Goal: Task Accomplishment & Management: Manage account settings

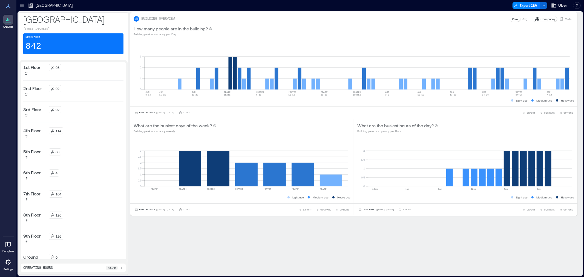
click at [7, 266] on div at bounding box center [8, 262] width 10 height 10
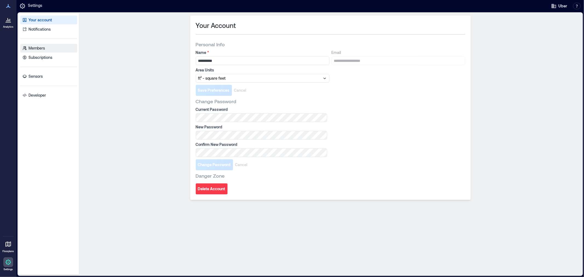
click at [42, 50] on p "Members" at bounding box center [36, 47] width 16 height 5
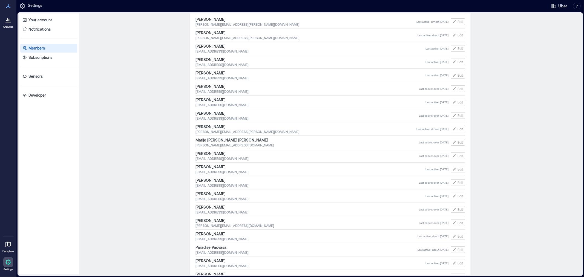
scroll to position [280, 0]
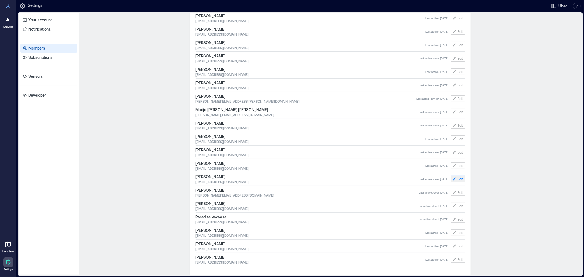
click at [460, 178] on span "Edit" at bounding box center [460, 179] width 5 height 4
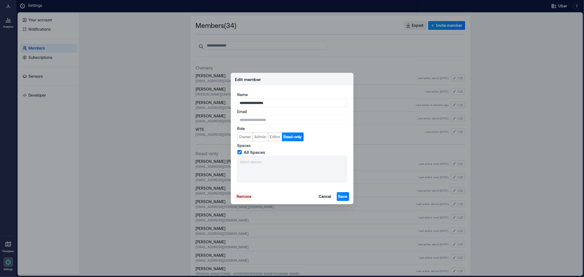
click at [244, 195] on span "Remove" at bounding box center [244, 196] width 15 height 5
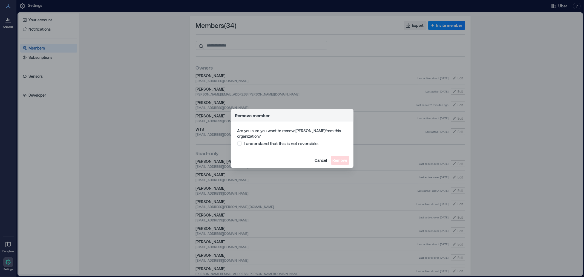
click at [240, 144] on span at bounding box center [239, 143] width 4 height 4
click at [338, 159] on span "Remove" at bounding box center [340, 160] width 15 height 5
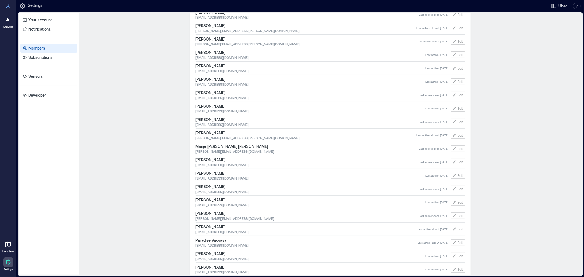
scroll to position [266, 0]
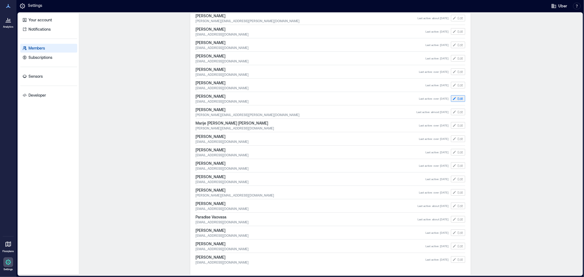
click at [458, 99] on span "Edit" at bounding box center [460, 98] width 5 height 4
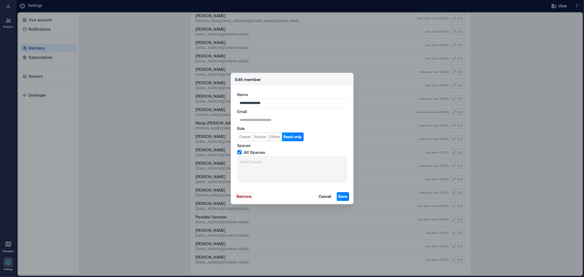
click at [246, 195] on span "Remove" at bounding box center [244, 196] width 15 height 5
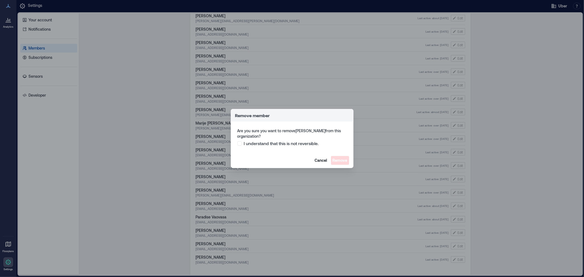
click at [240, 145] on span at bounding box center [239, 143] width 4 height 4
click at [341, 158] on span "Remove" at bounding box center [340, 160] width 15 height 5
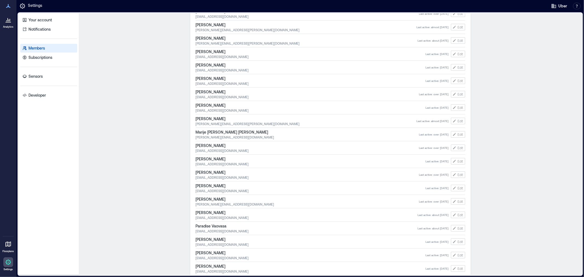
scroll to position [253, 0]
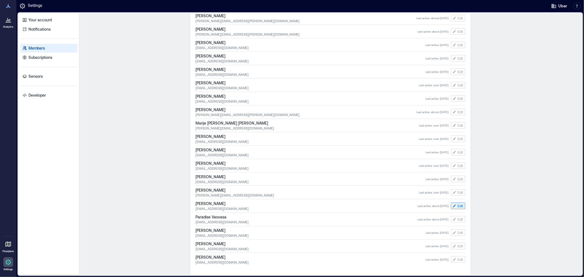
click at [453, 206] on icon "button" at bounding box center [454, 206] width 4 height 4
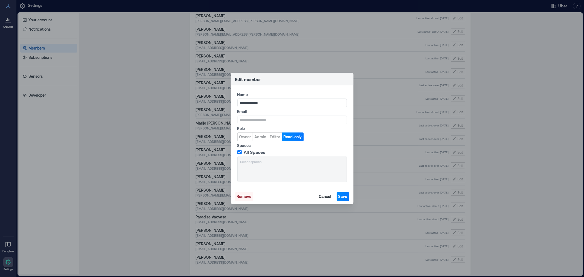
click at [247, 195] on span "Remove" at bounding box center [244, 196] width 15 height 5
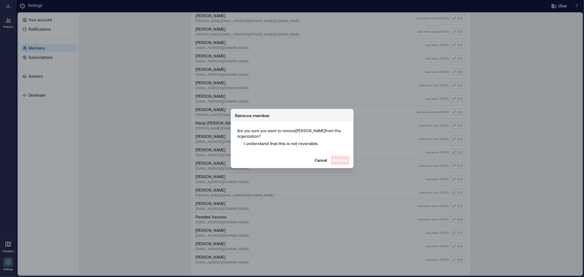
click at [239, 143] on span at bounding box center [239, 143] width 4 height 4
click at [338, 158] on span "Remove" at bounding box center [340, 160] width 15 height 5
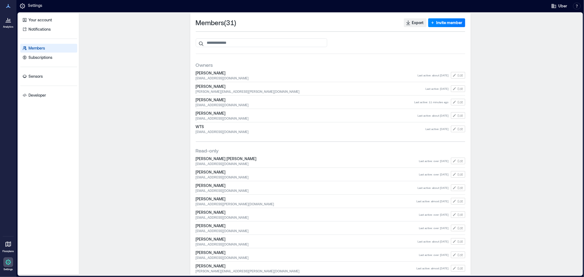
scroll to position [0, 0]
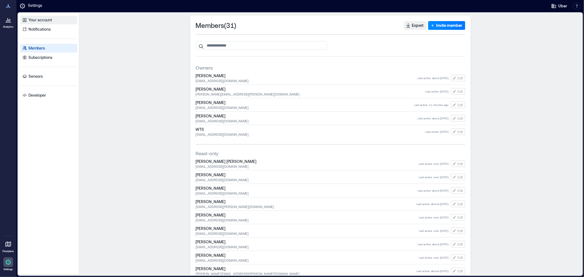
click at [44, 20] on p "Your account" at bounding box center [40, 19] width 24 height 5
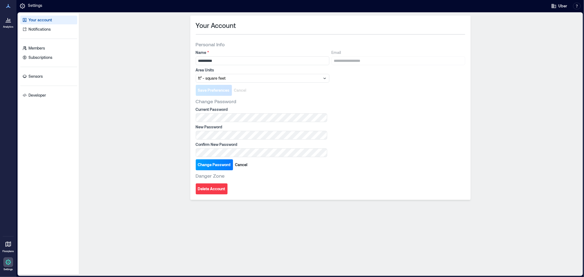
click at [225, 166] on span "Change Password" at bounding box center [214, 164] width 33 height 5
click at [38, 50] on p "Members" at bounding box center [36, 47] width 16 height 5
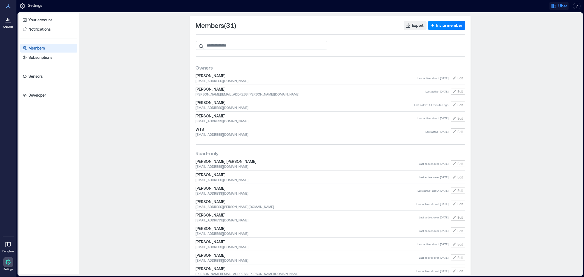
click at [566, 8] on span "Uber" at bounding box center [562, 5] width 9 height 5
click at [545, 37] on button "Logout" at bounding box center [542, 38] width 50 height 9
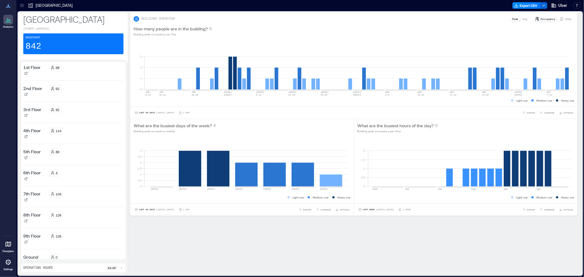
click at [9, 263] on icon at bounding box center [8, 262] width 7 height 7
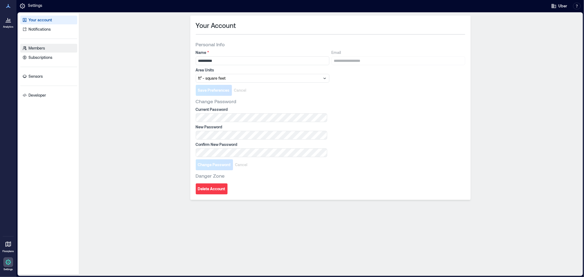
click at [42, 47] on p "Members" at bounding box center [36, 47] width 16 height 5
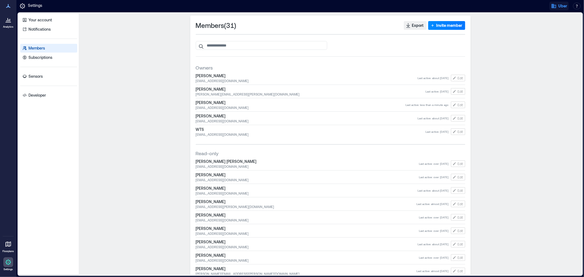
click at [561, 9] on button "Uber" at bounding box center [558, 6] width 19 height 9
click at [544, 35] on button "Logout" at bounding box center [542, 38] width 50 height 9
